Goal: Find specific page/section: Find specific page/section

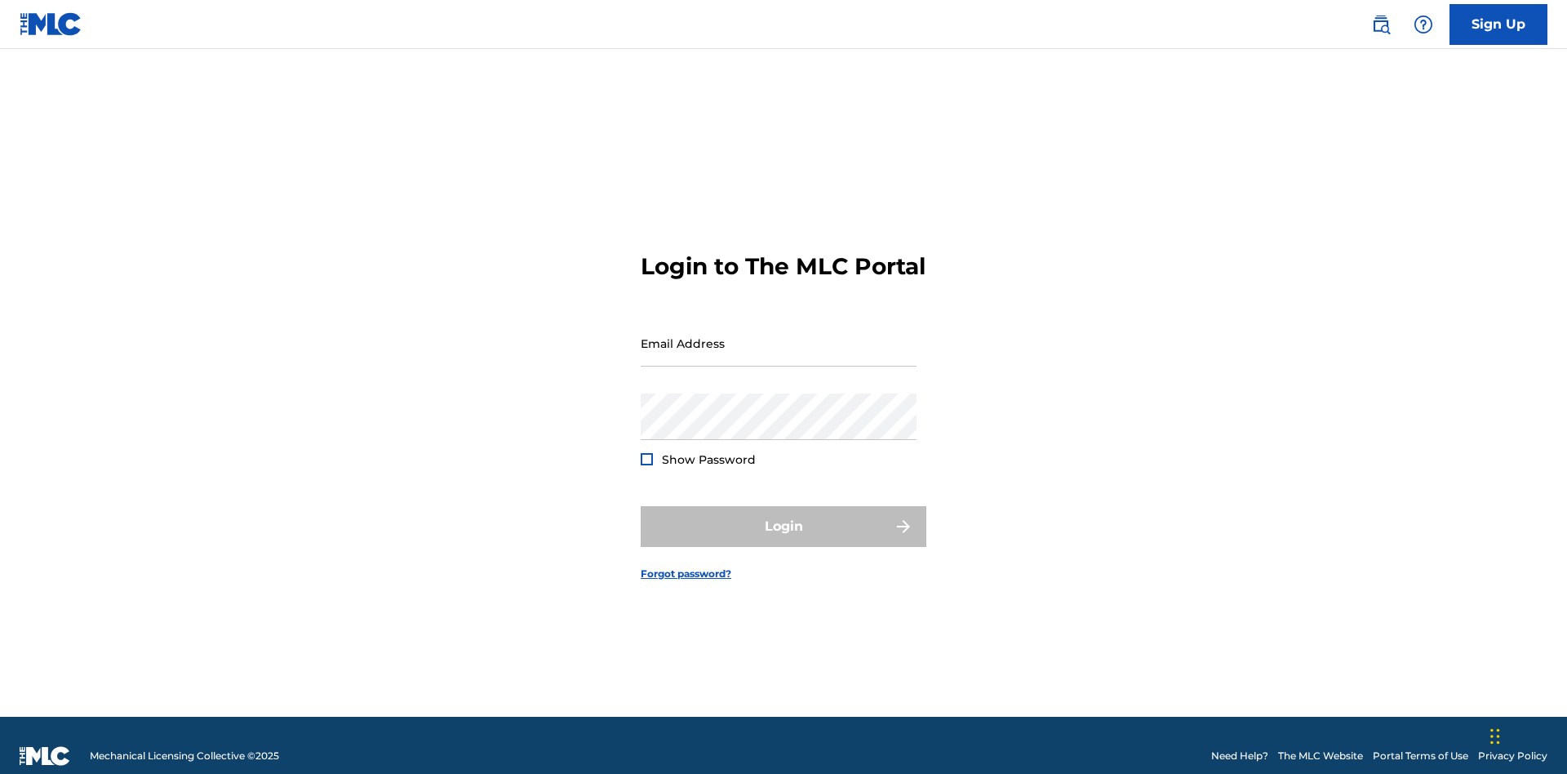
scroll to position [21, 0]
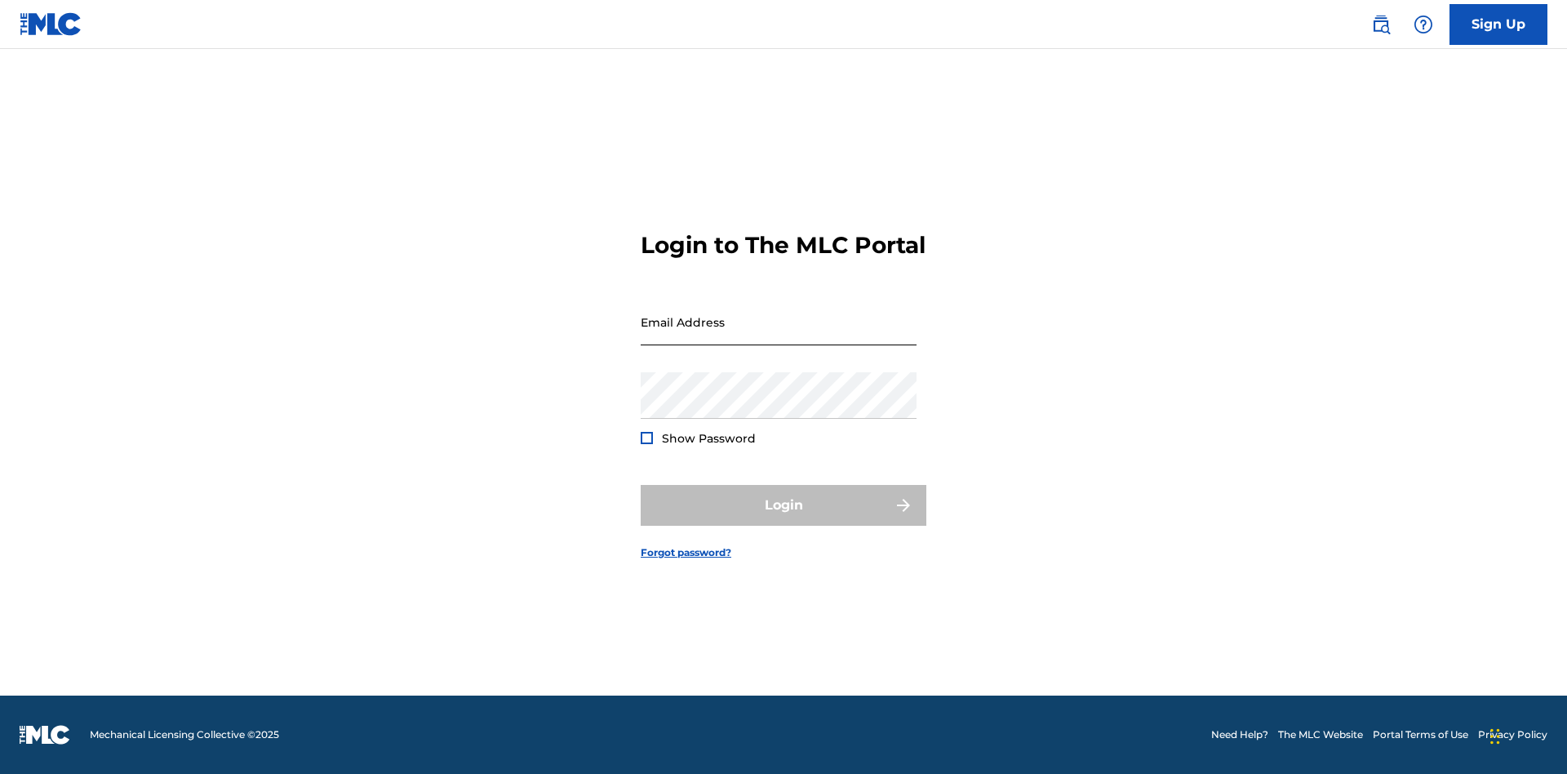
click at [779, 335] on input "Email Address" at bounding box center [779, 322] width 276 height 47
type input "[EMAIL_ADDRESS][DOMAIN_NAME]"
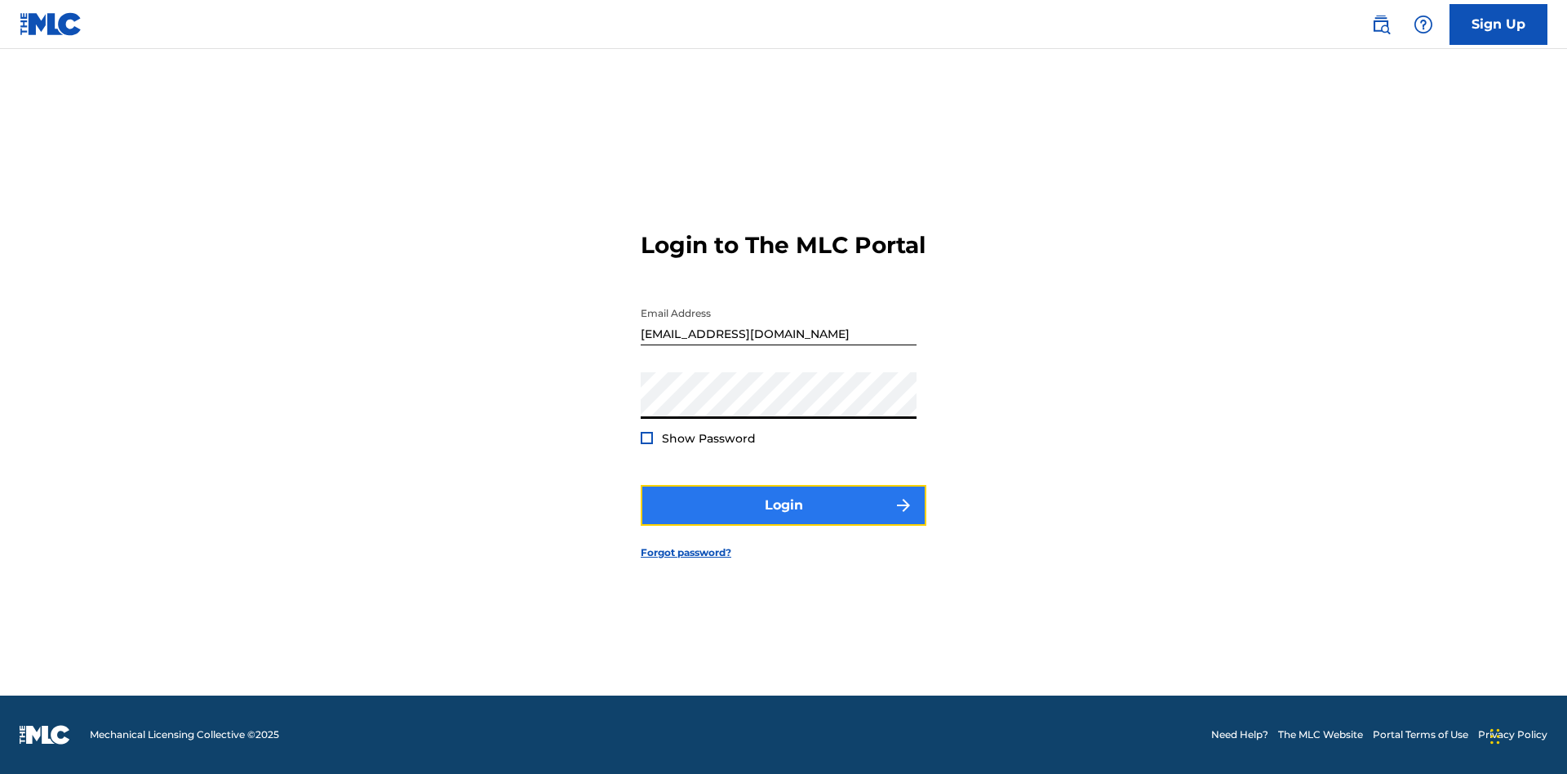
click at [783, 519] on button "Login" at bounding box center [784, 505] width 286 height 41
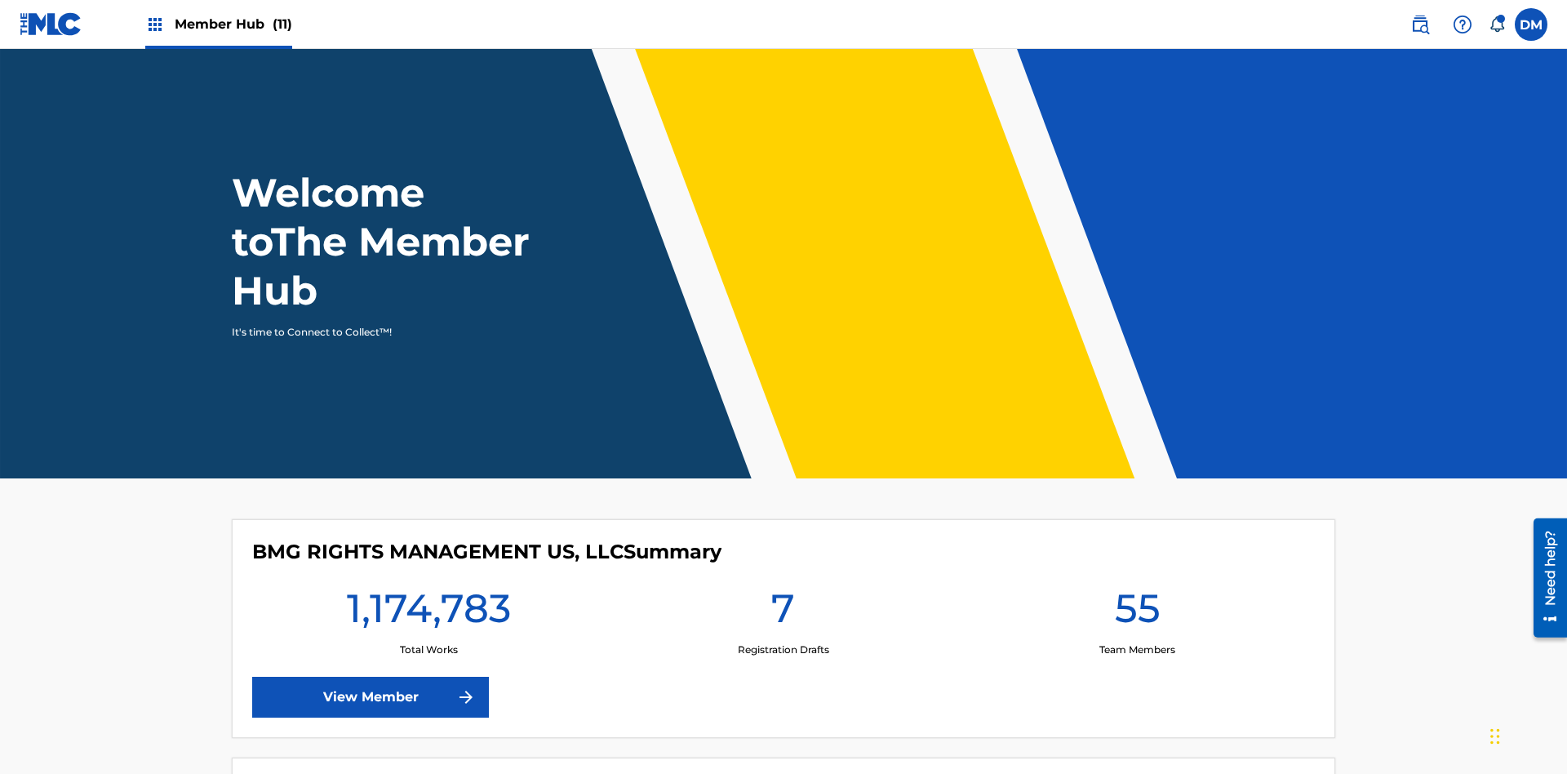
click at [218, 24] on span "Member Hub (11)" at bounding box center [234, 24] width 118 height 19
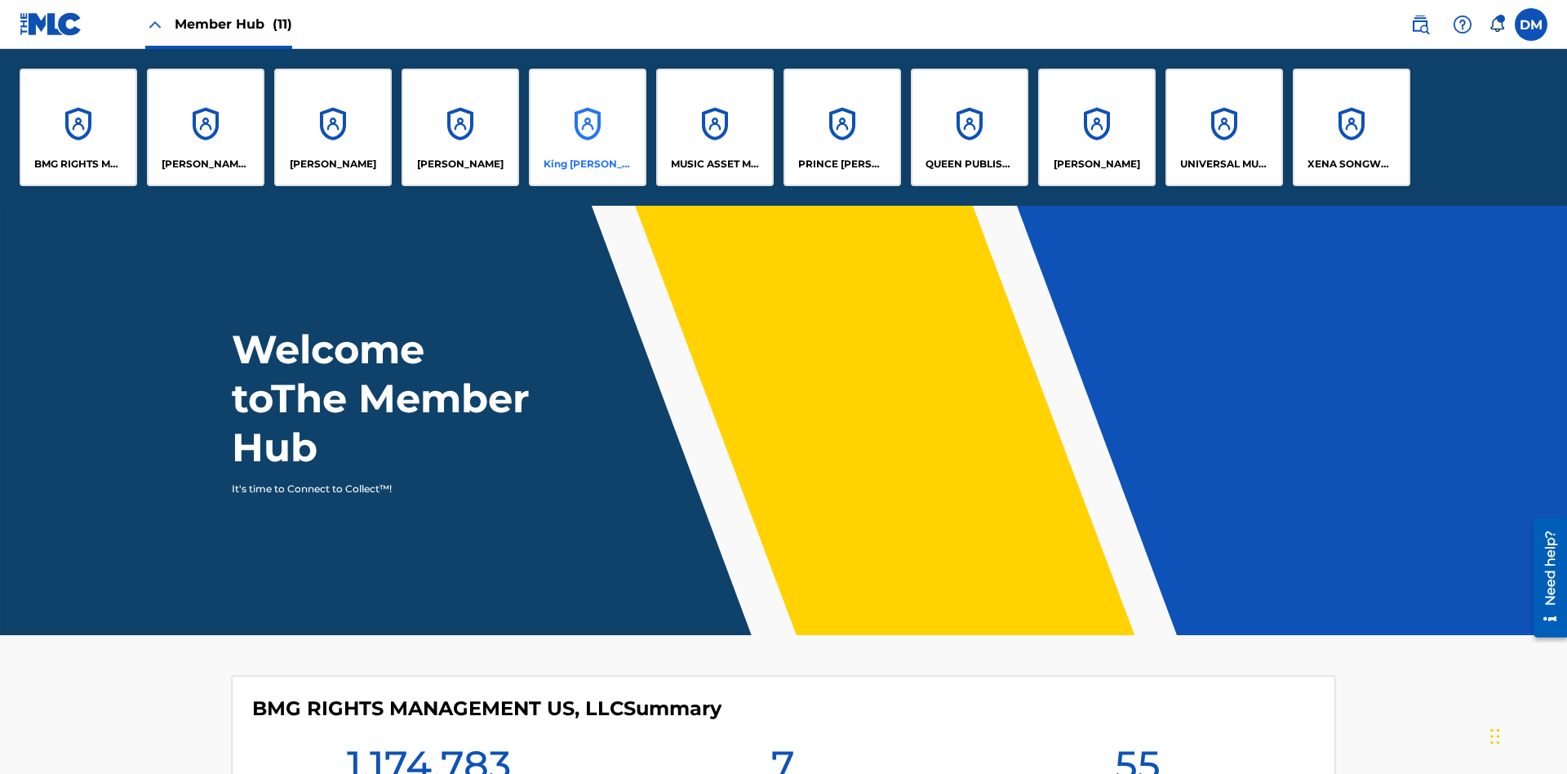
click at [587, 164] on p "King [PERSON_NAME]" at bounding box center [587, 164] width 89 height 15
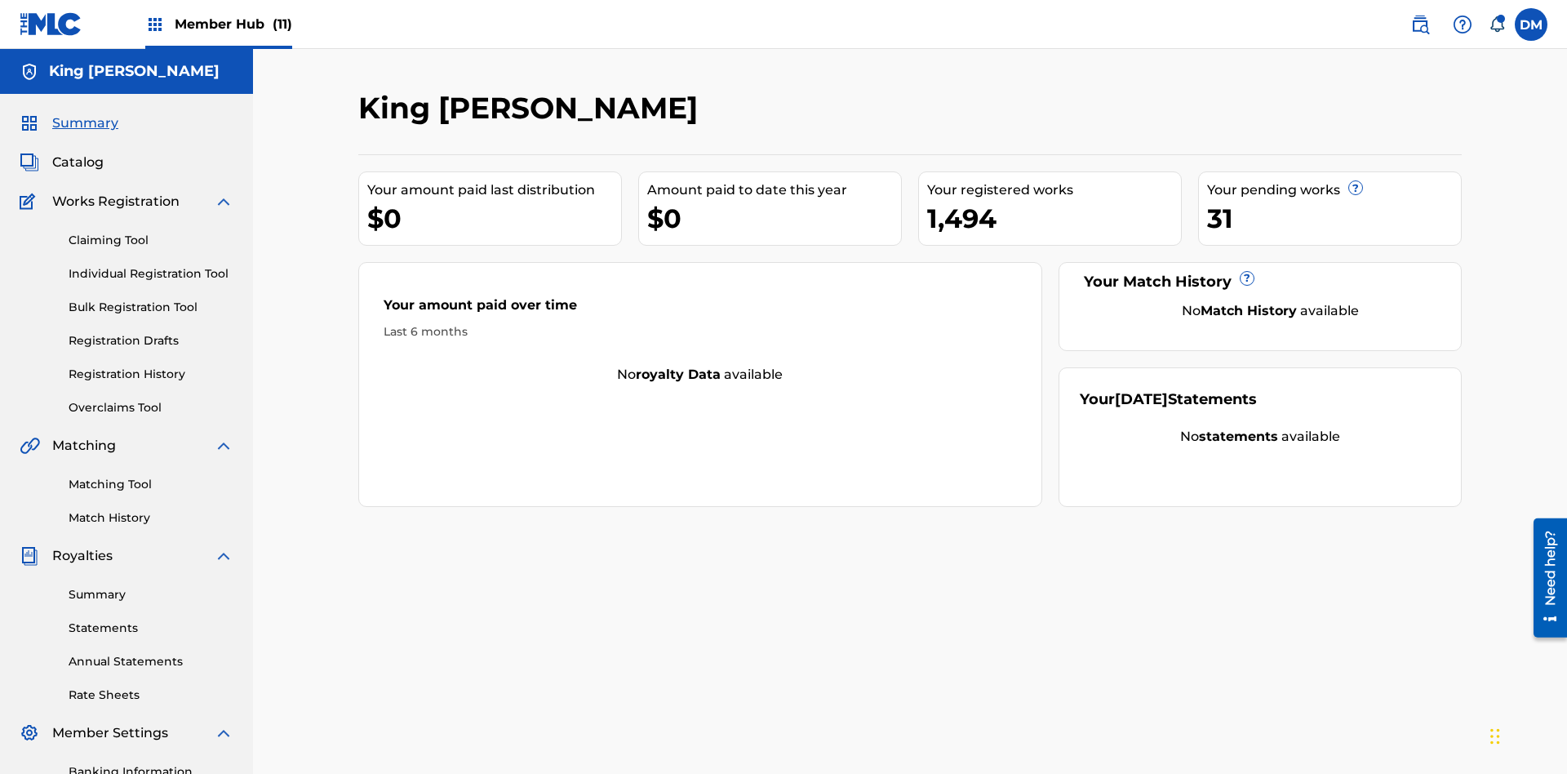
scroll to position [55, 0]
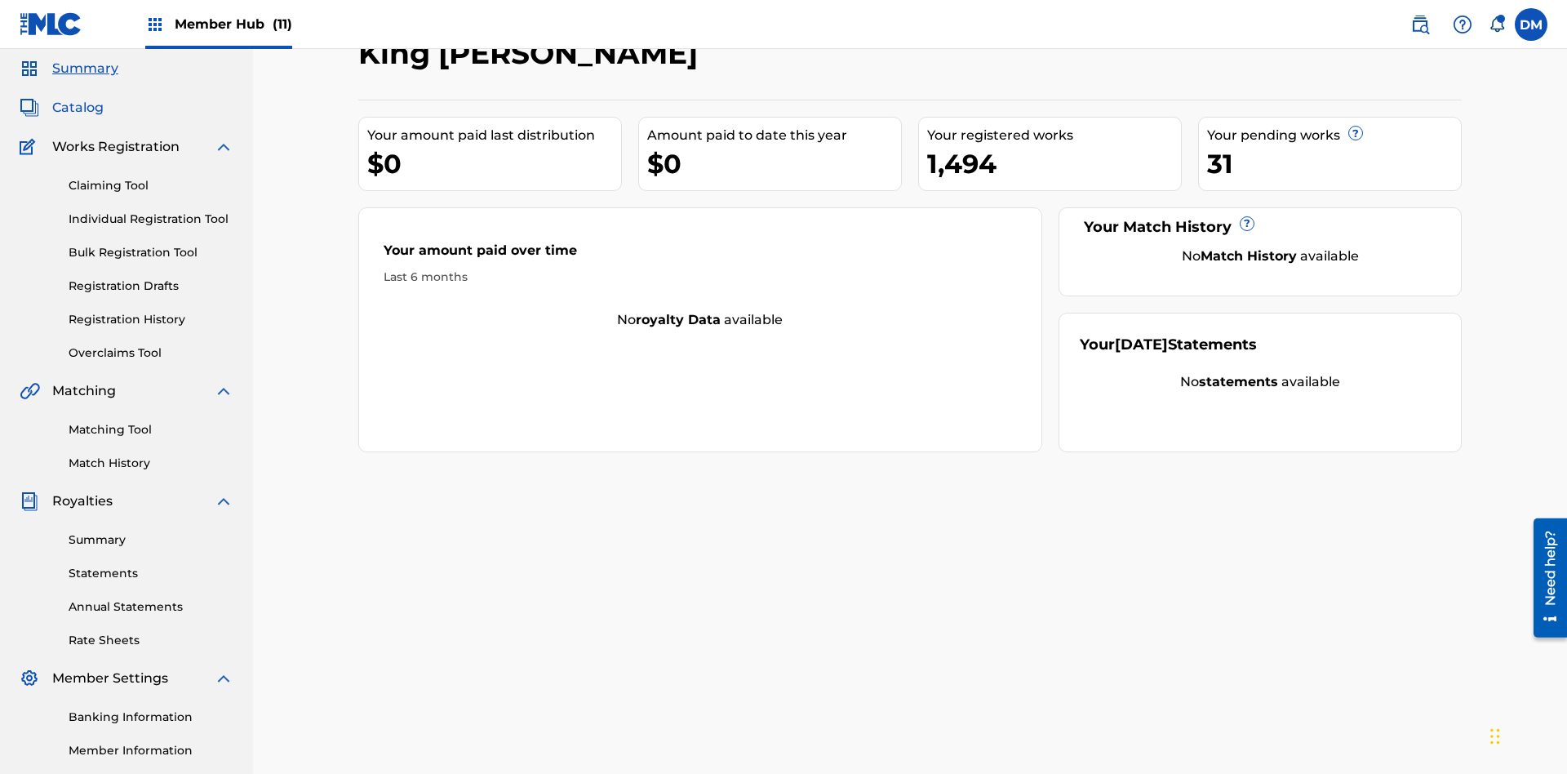
click at [78, 108] on span "Catalog" at bounding box center [77, 108] width 51 height 20
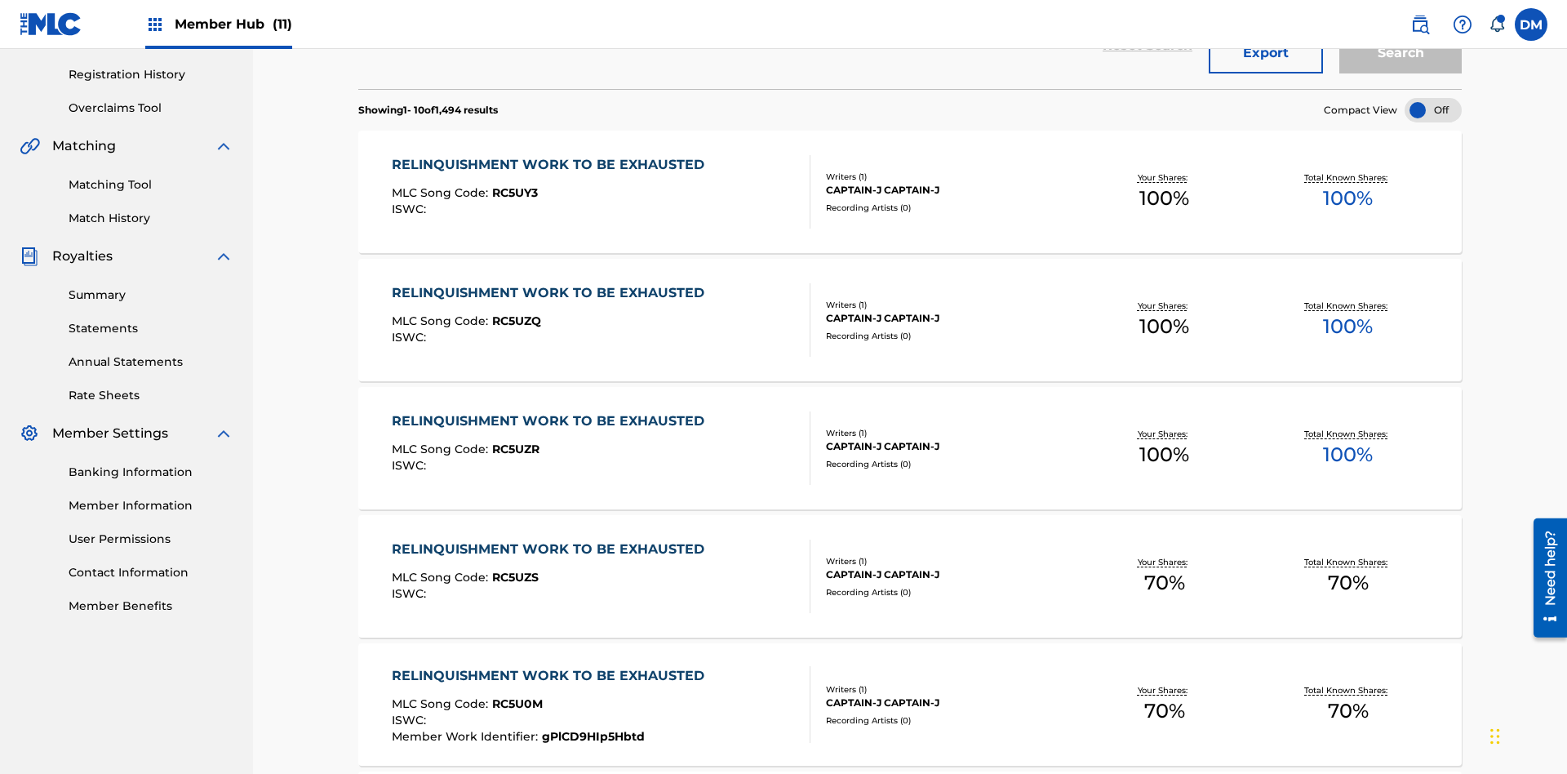
scroll to position [64, 0]
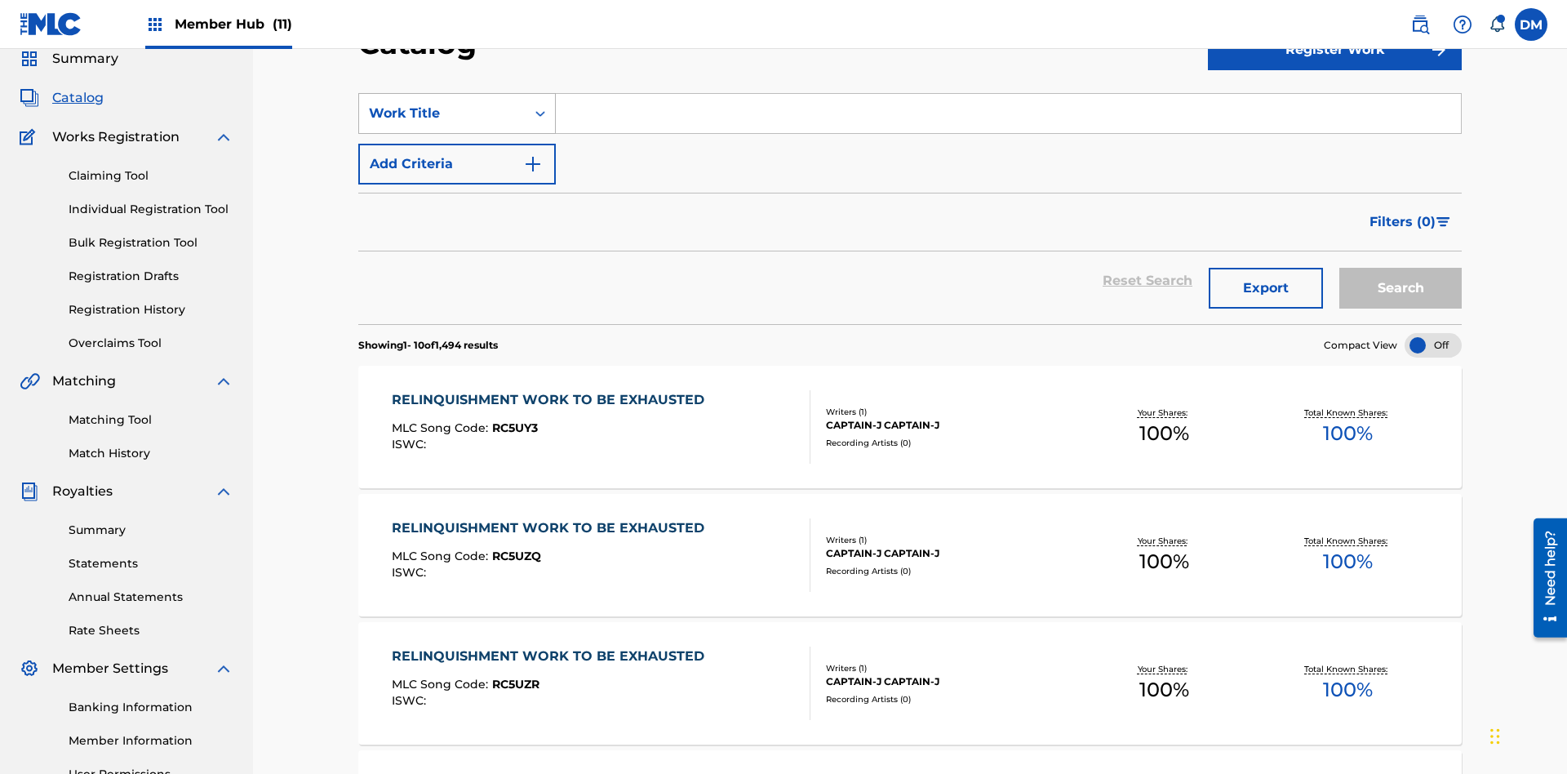
click at [442, 113] on div "Work Title" at bounding box center [442, 114] width 147 height 20
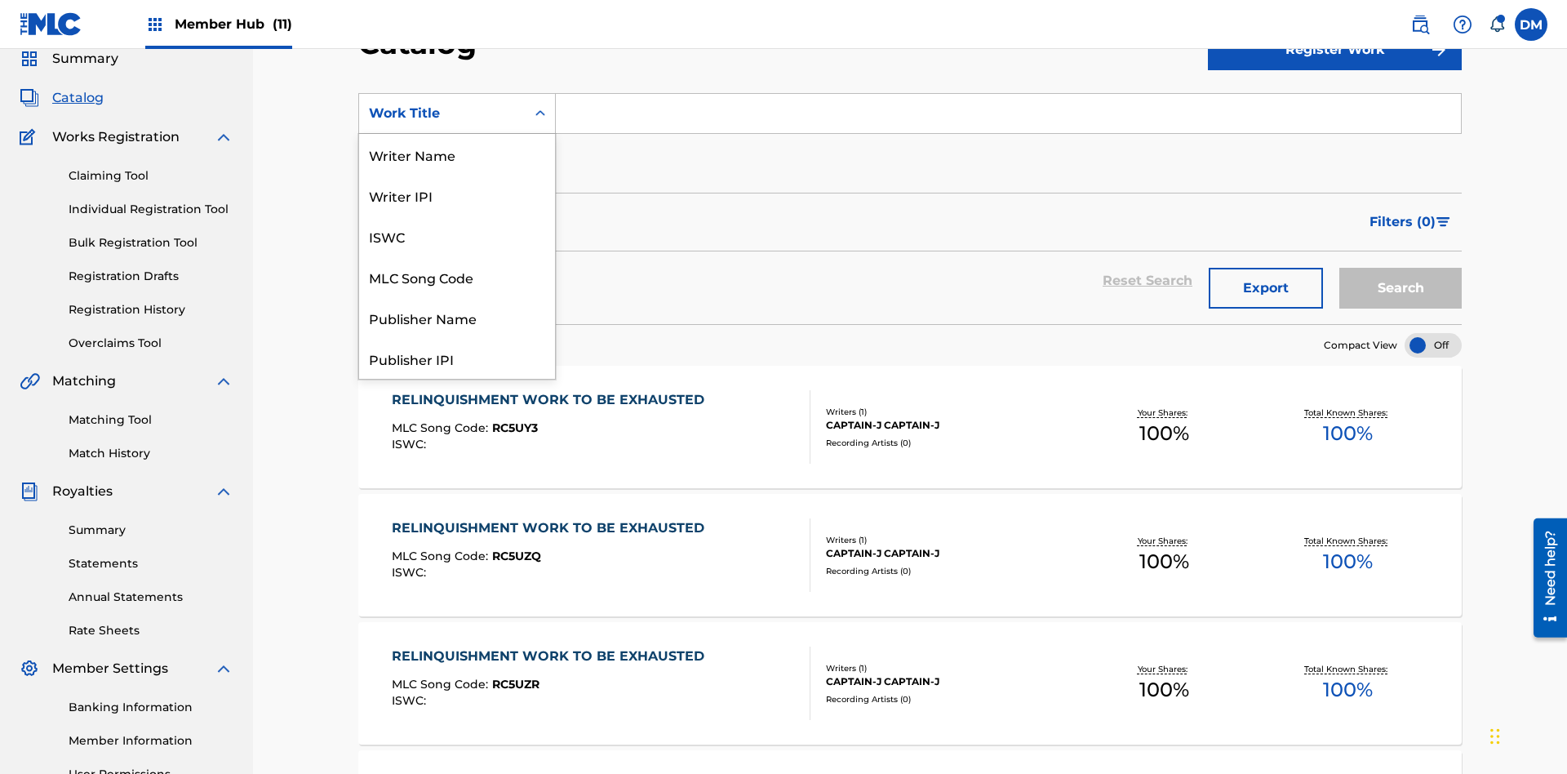
scroll to position [245, 0]
click at [457, 358] on div "Work Title" at bounding box center [457, 358] width 196 height 41
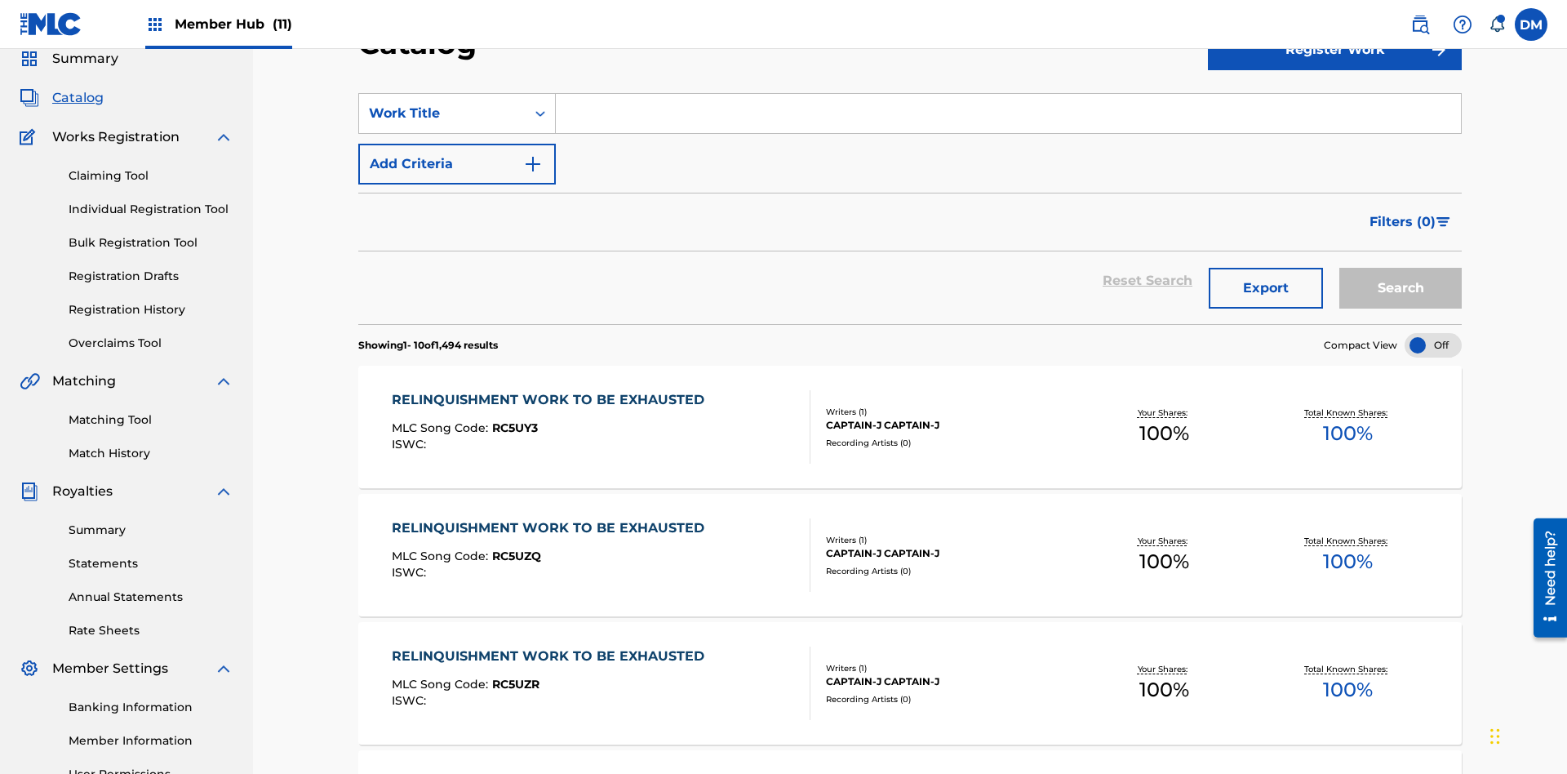
scroll to position [60, 0]
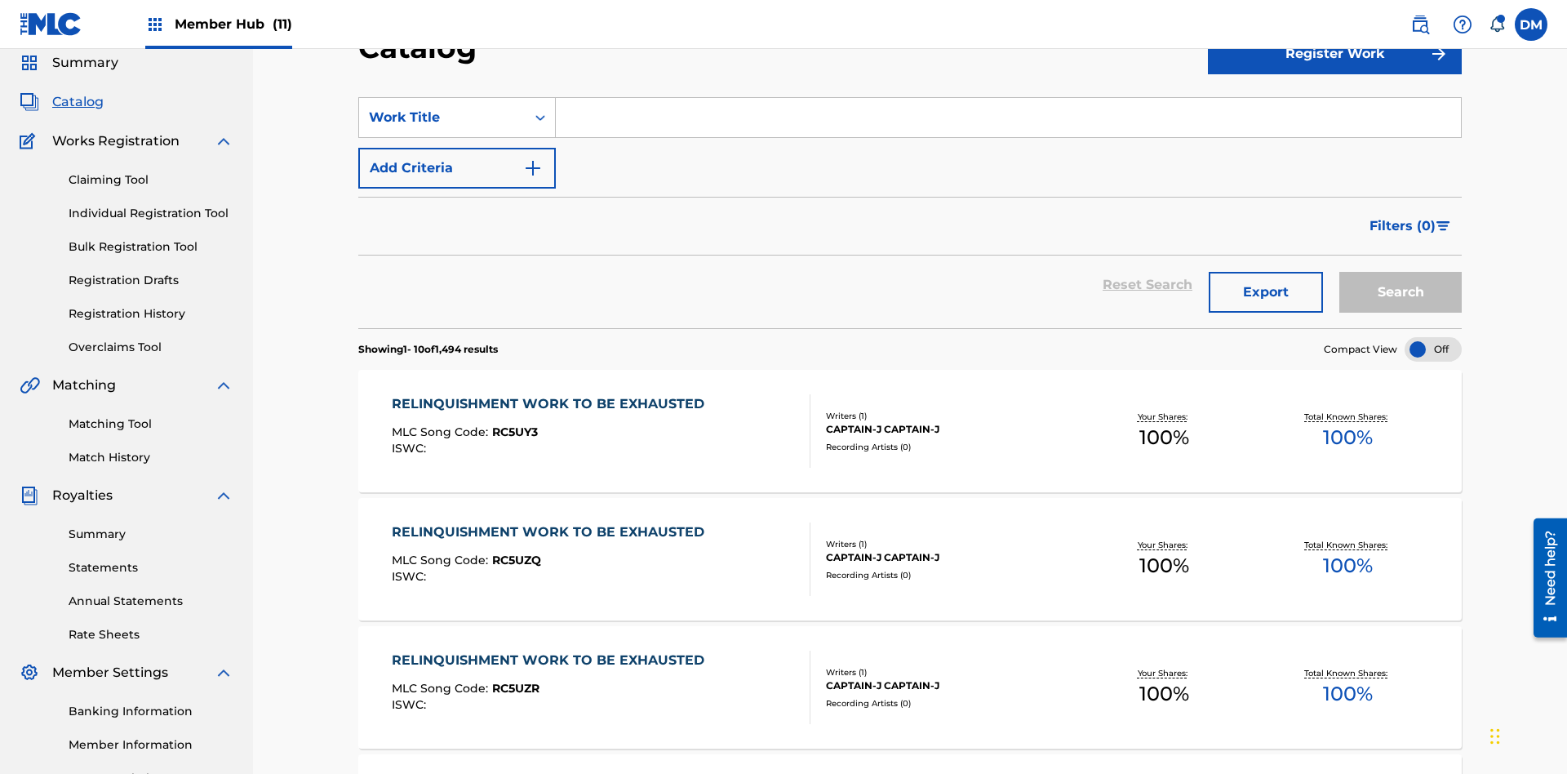
click at [1008, 118] on input "Search Form" at bounding box center [1008, 117] width 905 height 39
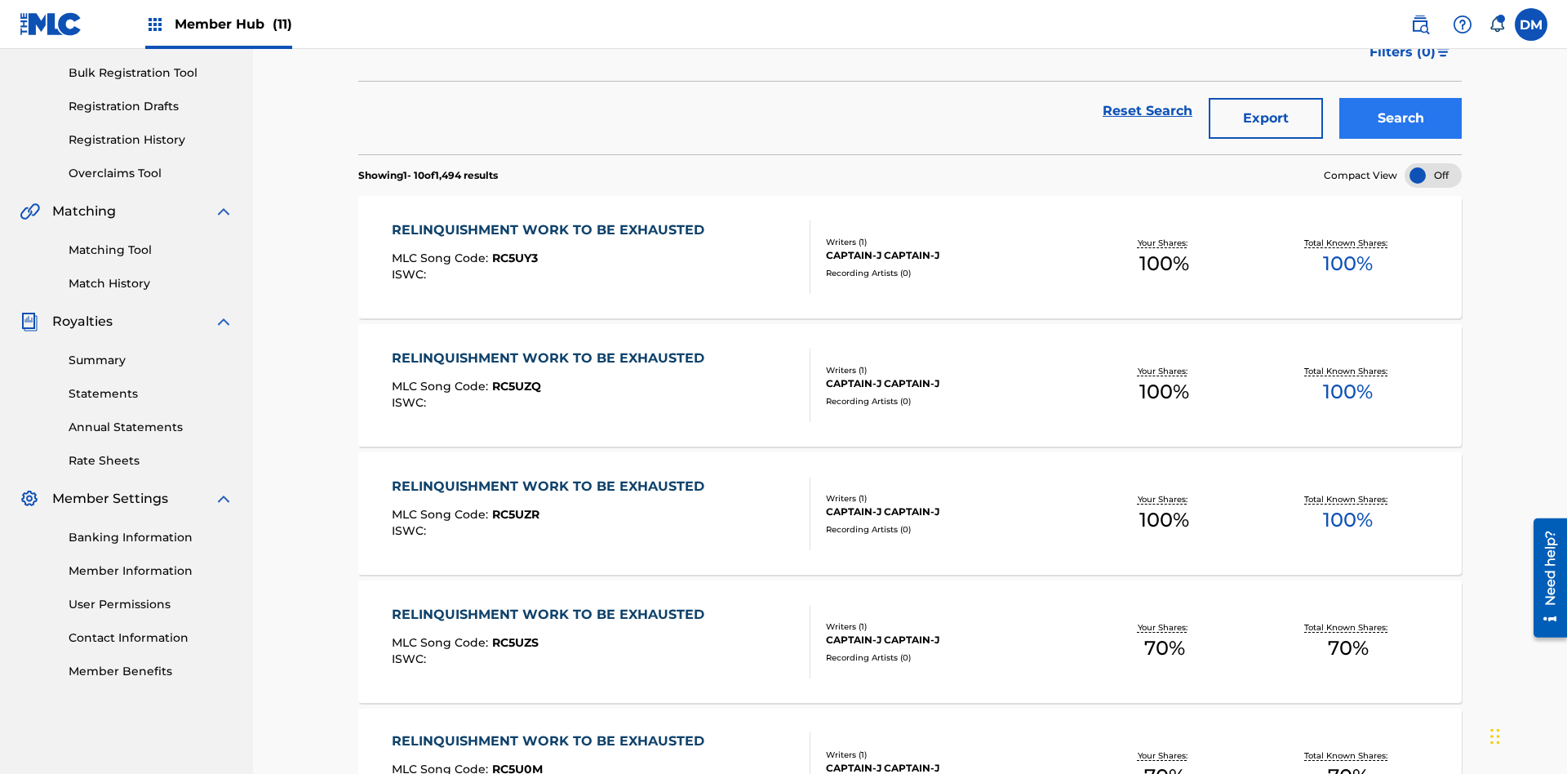
type input "SPEC SAAGA KANKETSUHEN SICK S [PERSON_NAME] NAIKAKU JOUHOU CHOUS"
click at [1400, 118] on button "Search" at bounding box center [1400, 118] width 122 height 41
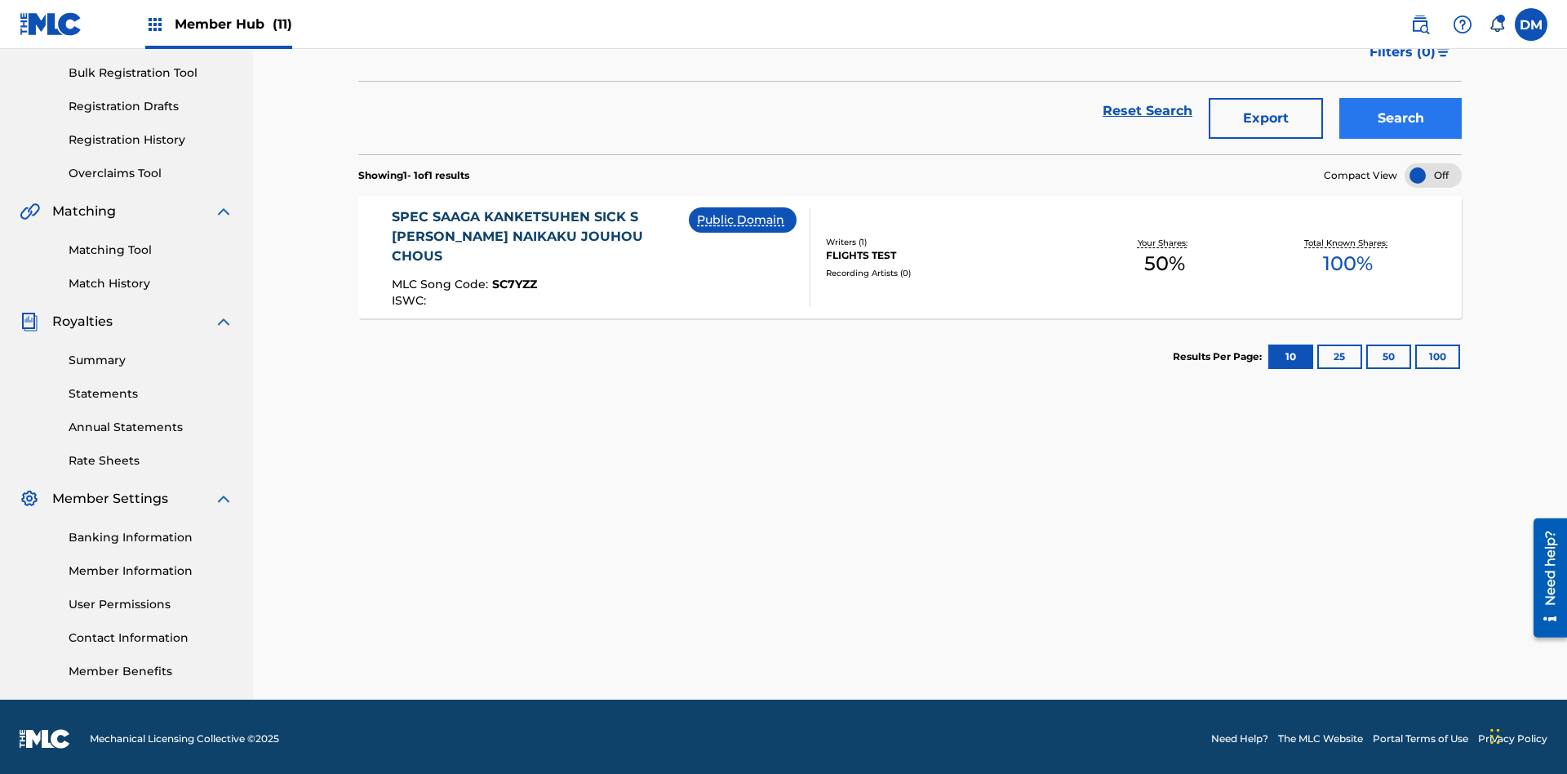
scroll to position [238, 0]
